Goal: Information Seeking & Learning: Learn about a topic

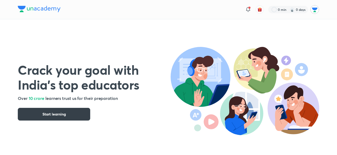
click at [66, 112] on button "Start learning" at bounding box center [54, 114] width 72 height 13
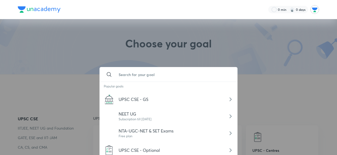
click at [142, 71] on input "text" at bounding box center [173, 74] width 119 height 14
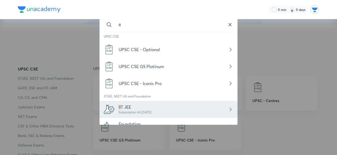
click at [127, 110] on div "Subscription till 6 Oct 2026" at bounding box center [135, 112] width 33 height 5
type input "IIT JEE"
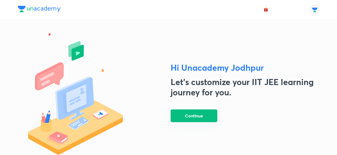
click at [198, 116] on button "Continue" at bounding box center [194, 116] width 47 height 13
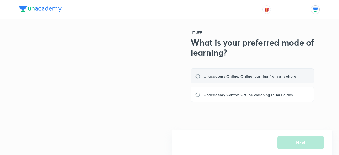
click at [201, 74] on label "Unacademy Online: Online learning from anywhere" at bounding box center [247, 76] width 104 height 6
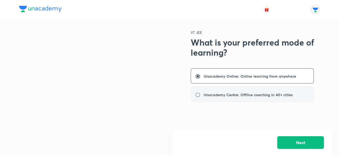
click at [201, 95] on label "Unacademy Centre: Offline coaching in 40+ cities" at bounding box center [245, 95] width 101 height 6
radio input "false"
radio input "true"
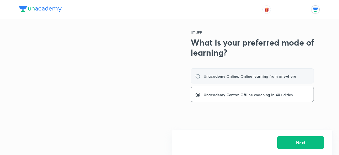
click at [200, 78] on label "Unacademy Online: Online learning from anywhere" at bounding box center [247, 76] width 104 height 6
radio input "true"
radio input "false"
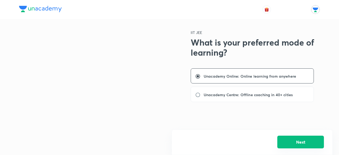
click at [290, 137] on button "Next" at bounding box center [301, 142] width 47 height 13
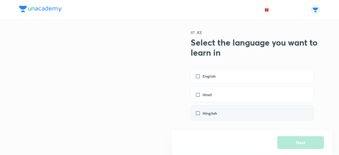
click at [198, 113] on label "Hinglish" at bounding box center [208, 114] width 27 height 6
checkbox input "true"
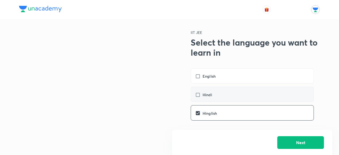
click at [199, 98] on div "Hindi" at bounding box center [252, 94] width 123 height 15
checkbox input "true"
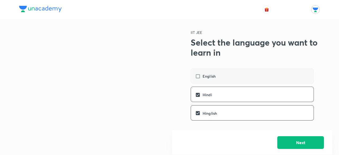
click at [198, 75] on label "English" at bounding box center [208, 76] width 26 height 6
checkbox input "true"
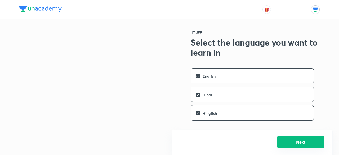
click at [285, 140] on button "Next" at bounding box center [301, 142] width 47 height 13
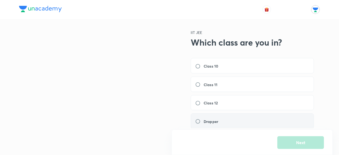
click at [198, 122] on label "Dropper" at bounding box center [208, 122] width 26 height 6
radio input "true"
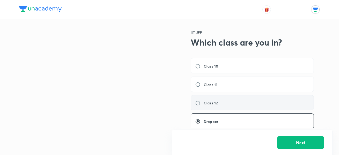
click at [198, 103] on label "Class 12" at bounding box center [208, 103] width 26 height 6
radio input "true"
radio input "false"
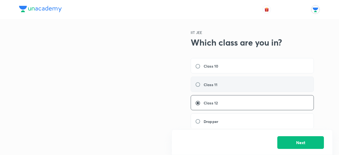
click at [197, 82] on label "Class 11" at bounding box center [207, 85] width 25 height 6
radio input "true"
radio input "false"
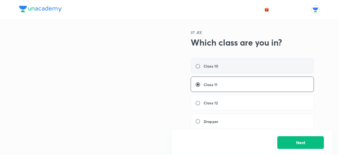
click at [198, 69] on div "Class 10" at bounding box center [252, 65] width 123 height 15
radio input "true"
radio input "false"
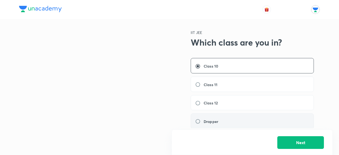
click at [199, 121] on label "Dropper" at bounding box center [208, 122] width 26 height 6
radio input "false"
radio input "true"
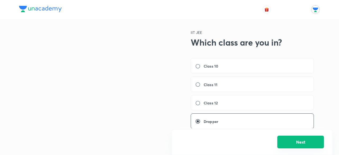
click at [292, 139] on button "Next" at bounding box center [301, 142] width 47 height 13
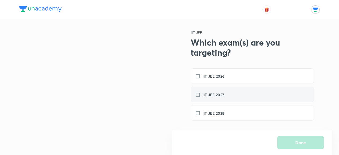
click at [201, 92] on label "IIT JEE 2027" at bounding box center [212, 95] width 34 height 6
checkbox input "true"
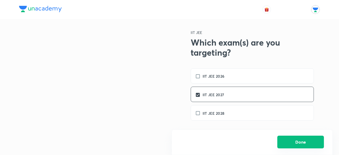
click at [295, 139] on button "Done" at bounding box center [301, 142] width 47 height 13
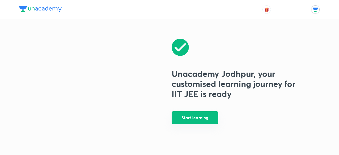
click at [206, 118] on button "Start learning" at bounding box center [195, 117] width 47 height 13
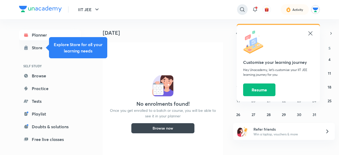
click at [242, 8] on icon at bounding box center [242, 9] width 6 height 6
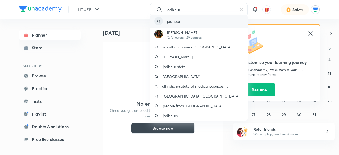
type input "jodhpur"
click at [181, 20] on div "jodhpur" at bounding box center [199, 21] width 98 height 13
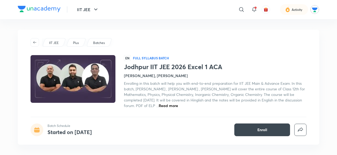
click at [82, 84] on img at bounding box center [73, 79] width 86 height 49
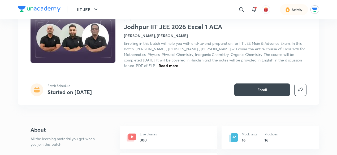
scroll to position [40, 0]
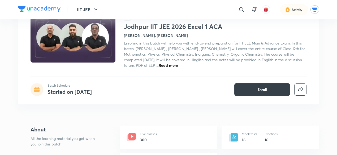
click at [245, 83] on button "Enroll" at bounding box center [262, 89] width 56 height 13
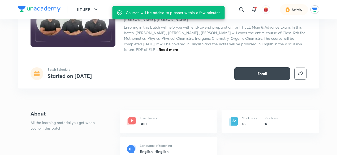
scroll to position [56, 0]
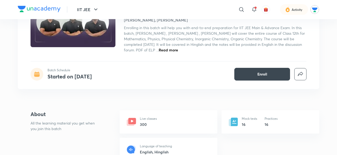
click at [134, 125] on icon at bounding box center [131, 123] width 8 height 6
click at [71, 124] on p "All the learning material you get when you join this batch" at bounding box center [64, 125] width 68 height 11
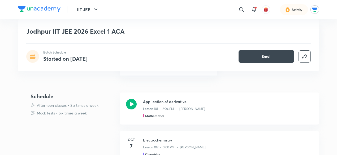
scroll to position [142, 0]
click at [162, 106] on p "Lesson 101 • 2:04 PM • Mukesh Kumar Sharma" at bounding box center [174, 108] width 62 height 5
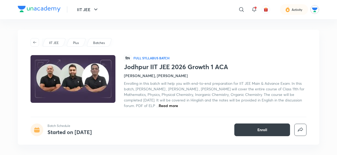
click at [257, 133] on button "Enroll" at bounding box center [262, 130] width 56 height 13
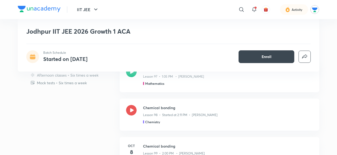
scroll to position [173, 0]
click at [164, 107] on h3 "Chemical bonding" at bounding box center [228, 108] width 170 height 6
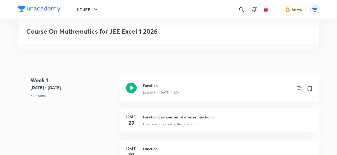
scroll to position [99, 0]
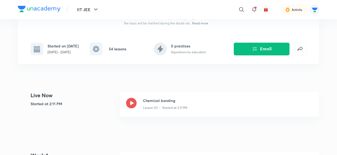
scroll to position [92, 0]
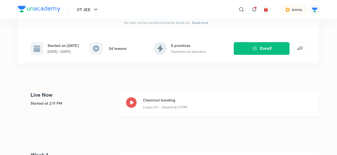
click at [140, 101] on div "Chemical bonding Lesson 50 • Started at 2:11 PM" at bounding box center [219, 103] width 199 height 25
